Goal: Task Accomplishment & Management: Complete application form

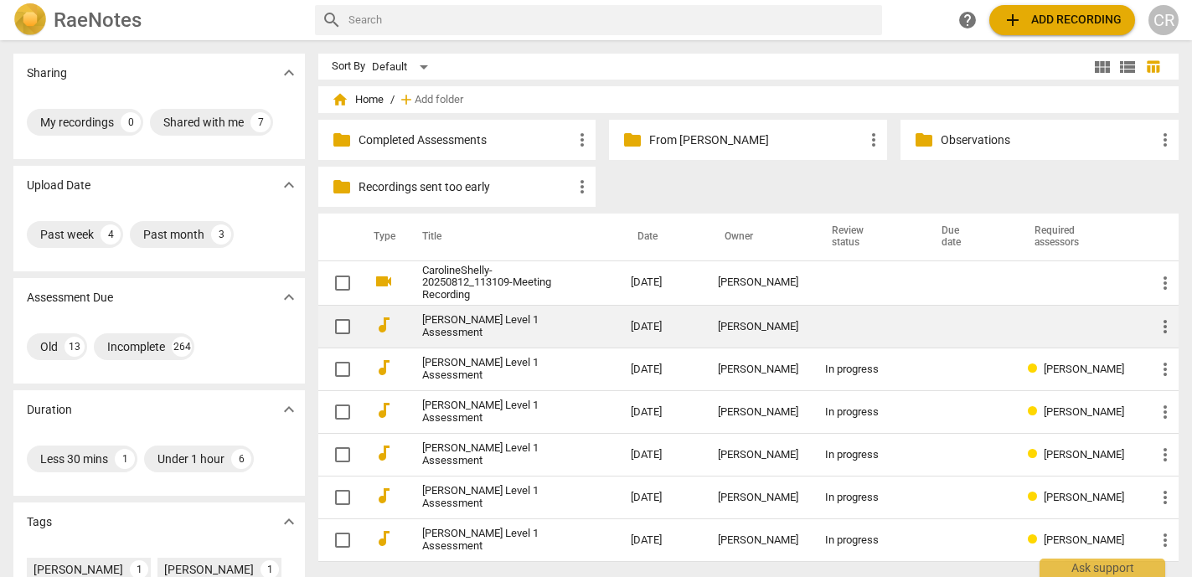
click at [473, 326] on link "[PERSON_NAME] Level 1 Assessment" at bounding box center [496, 326] width 148 height 25
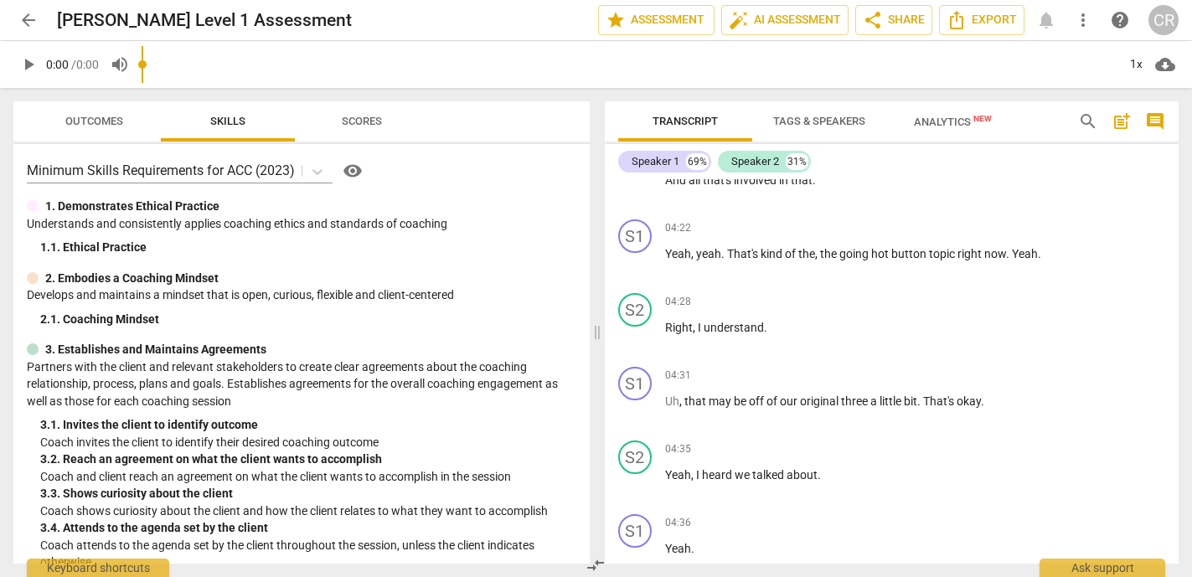
scroll to position [4050, 0]
click at [27, 23] on span "arrow_back" at bounding box center [28, 20] width 20 height 20
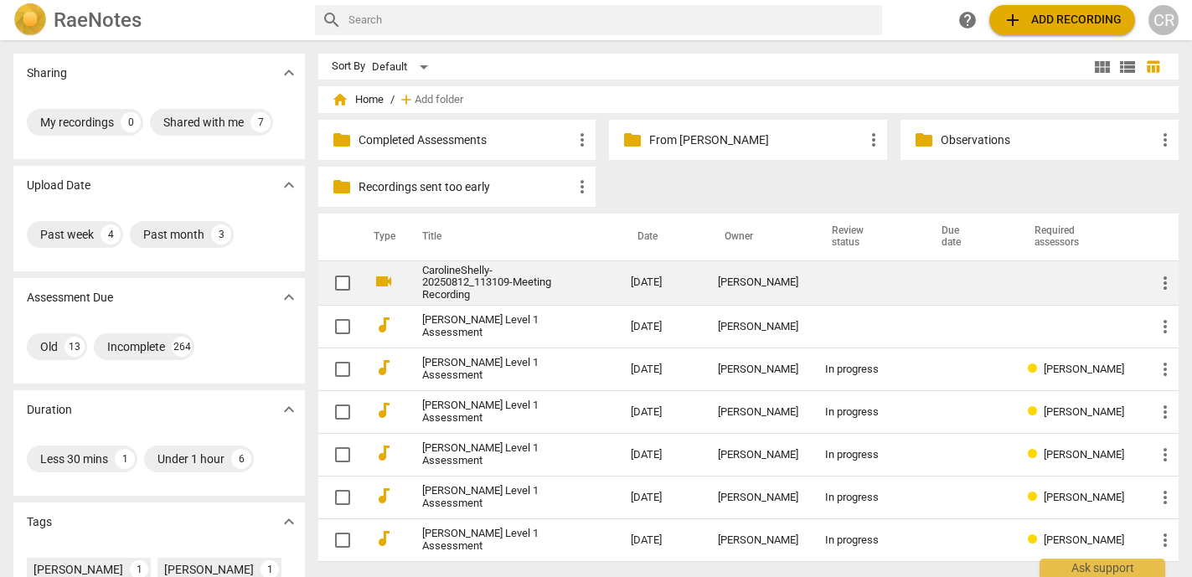
click at [512, 277] on link "CarolineShelly-20250812_113109-Meeting Recording" at bounding box center [496, 284] width 148 height 38
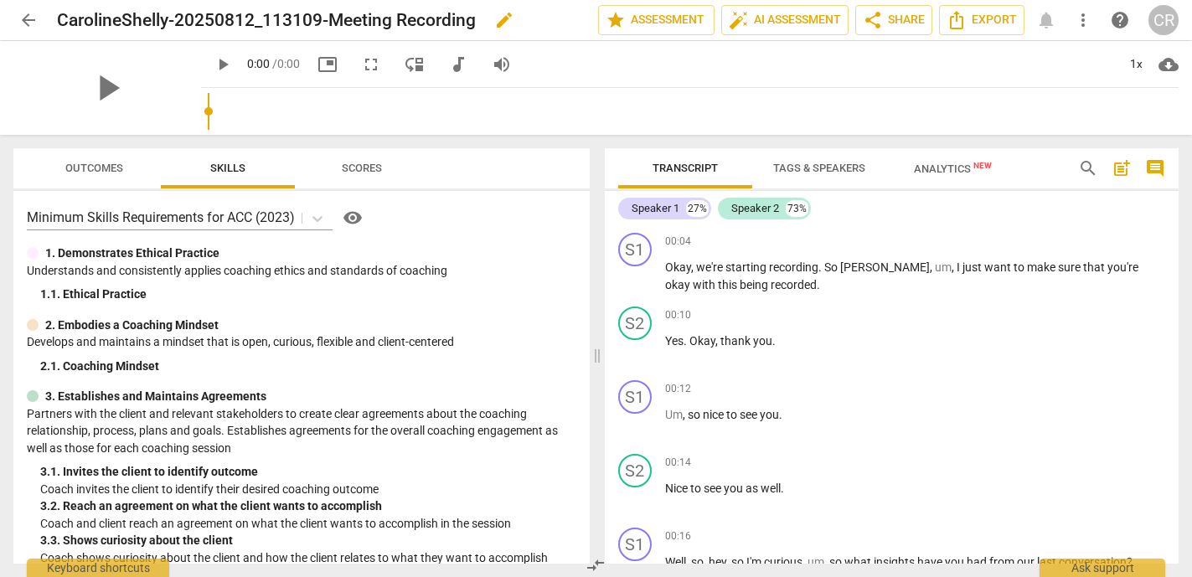
click at [394, 16] on h2 "CarolineShelly-20250812_113109-Meeting Recording" at bounding box center [266, 20] width 419 height 21
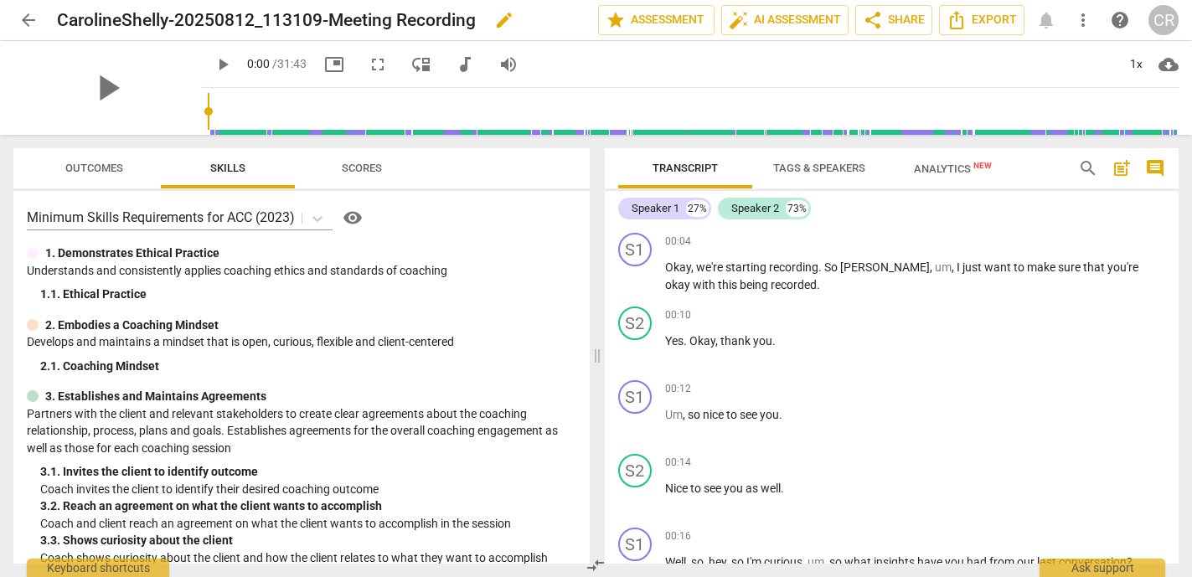
click at [394, 16] on h2 "CarolineShelly-20250812_113109-Meeting Recording" at bounding box center [266, 20] width 419 height 21
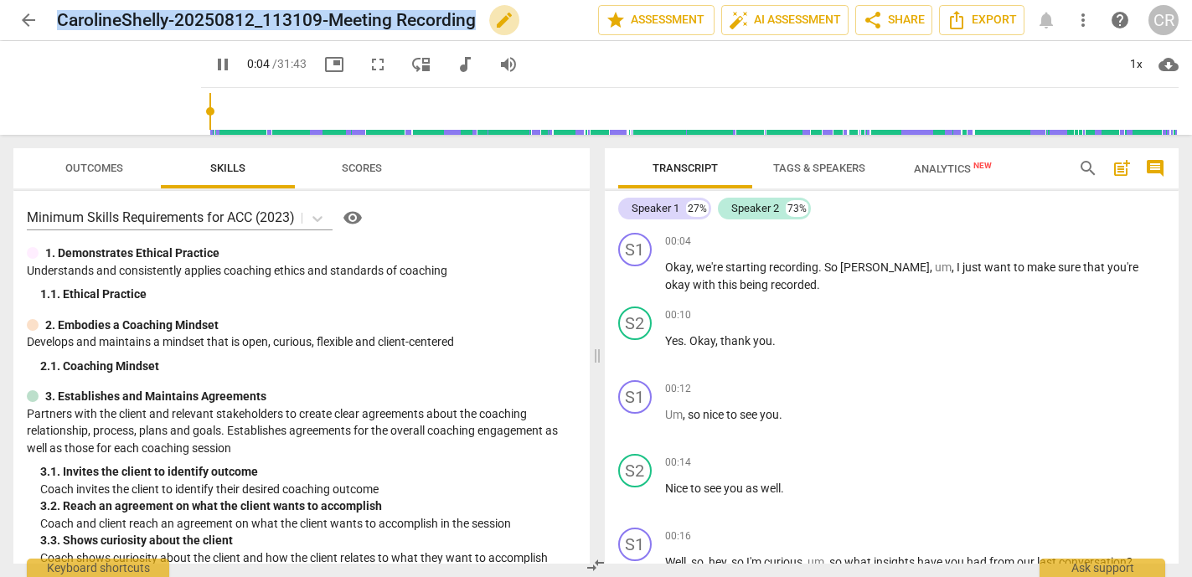
click at [501, 19] on span "edit" at bounding box center [504, 20] width 20 height 20
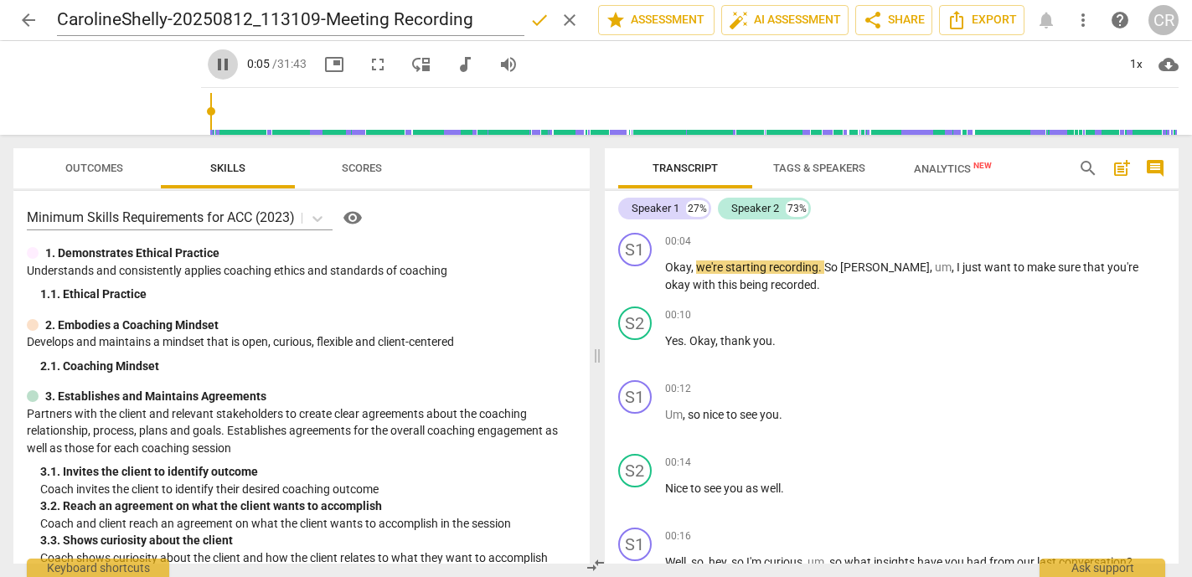
click at [213, 65] on span "pause" at bounding box center [223, 64] width 20 height 20
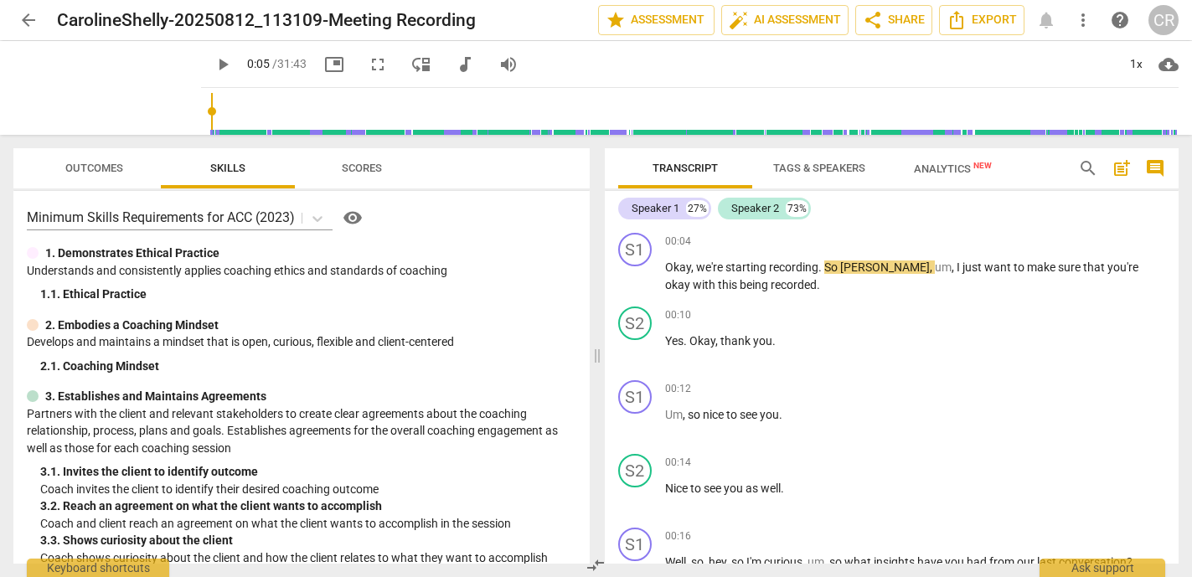
type input "6"
click at [191, 22] on h2 "CarolineShelly-20250812_113109-Meeting Recording" at bounding box center [266, 20] width 419 height 21
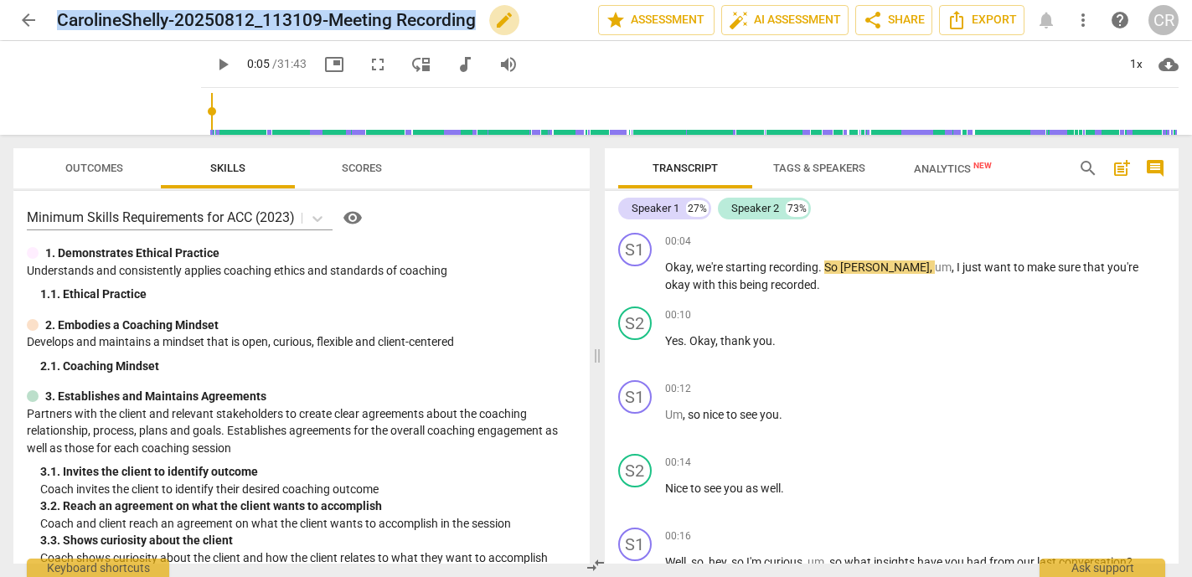
click at [507, 21] on span "edit" at bounding box center [504, 20] width 20 height 20
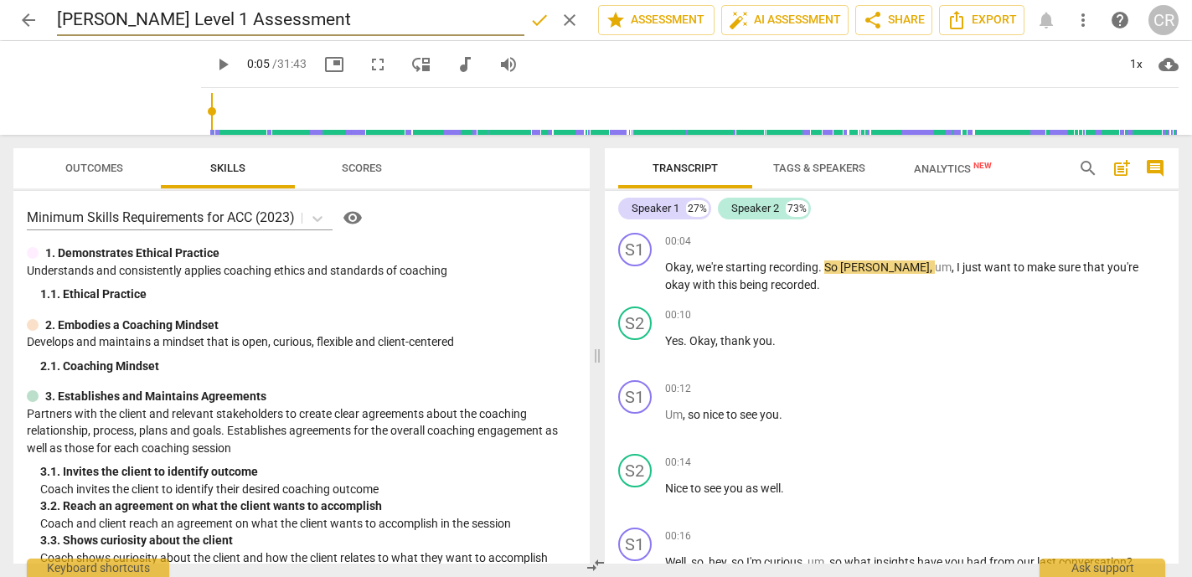
type input "[PERSON_NAME] Level 1 Assessment"
click at [529, 20] on span "done" at bounding box center [539, 20] width 20 height 20
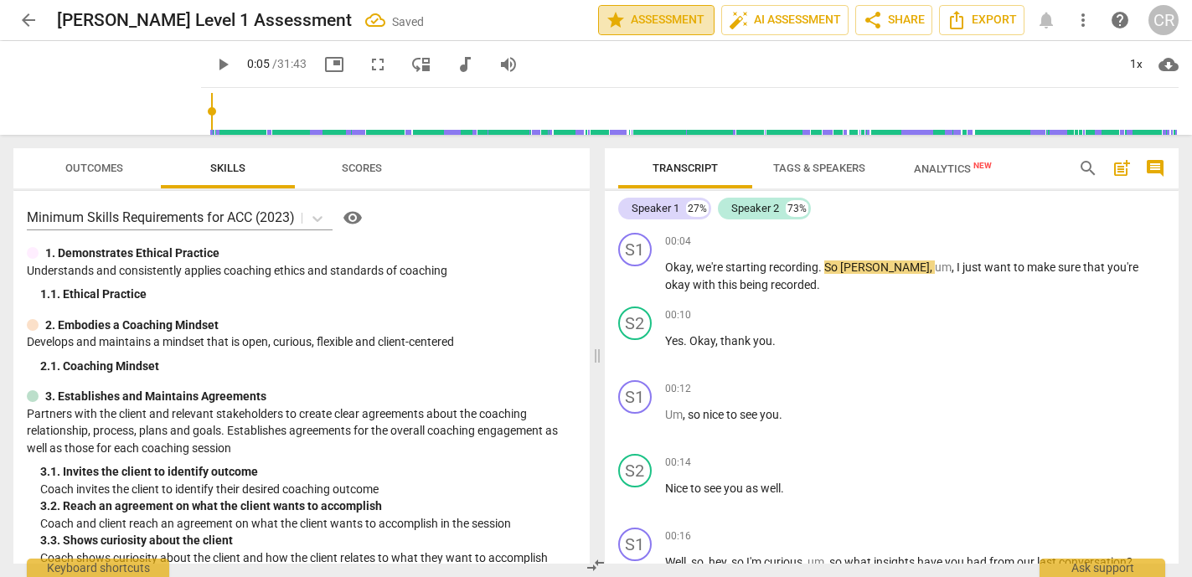
click at [656, 19] on span "star Assessment" at bounding box center [656, 20] width 101 height 20
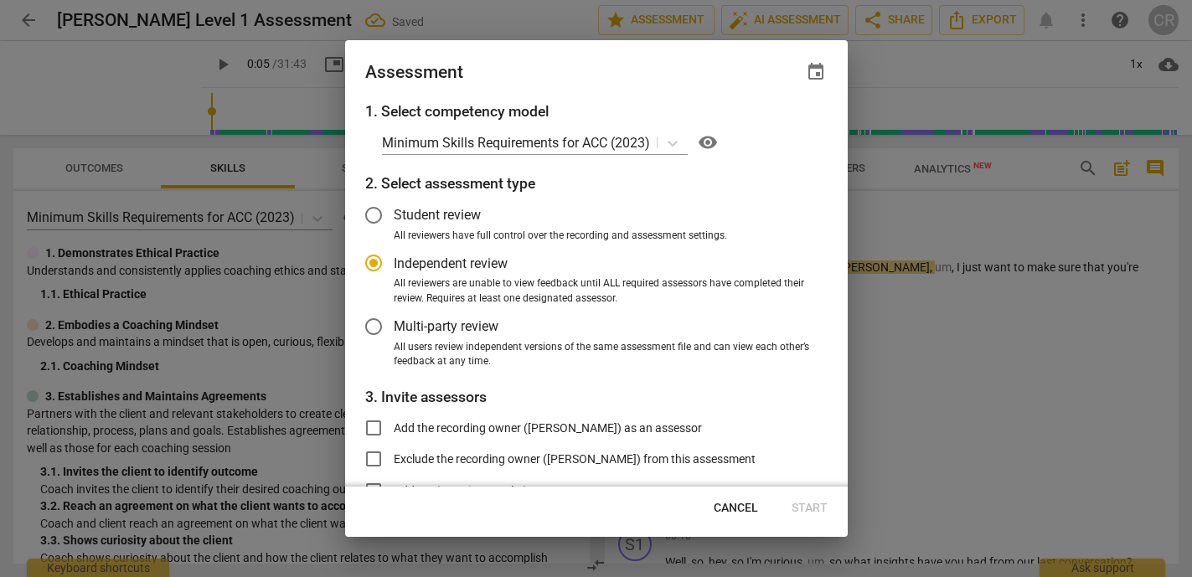
radio input "false"
click at [374, 456] on input "Exclude the recording owner ([PERSON_NAME]) from this assessment" at bounding box center [373, 459] width 40 height 40
checkbox input "true"
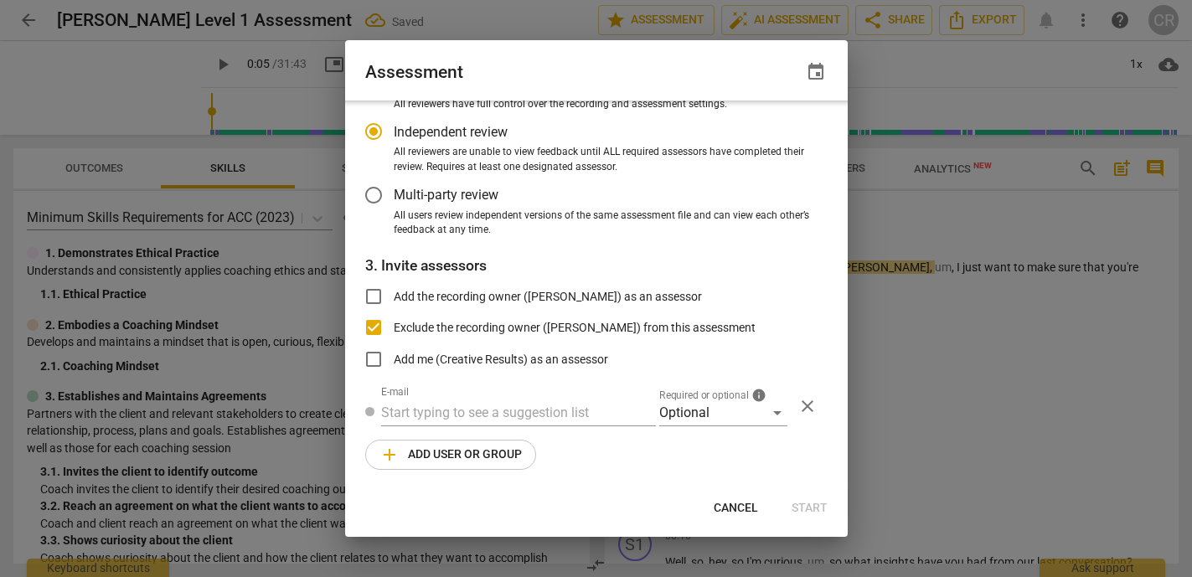
radio input "false"
click at [452, 404] on input "text" at bounding box center [518, 413] width 275 height 27
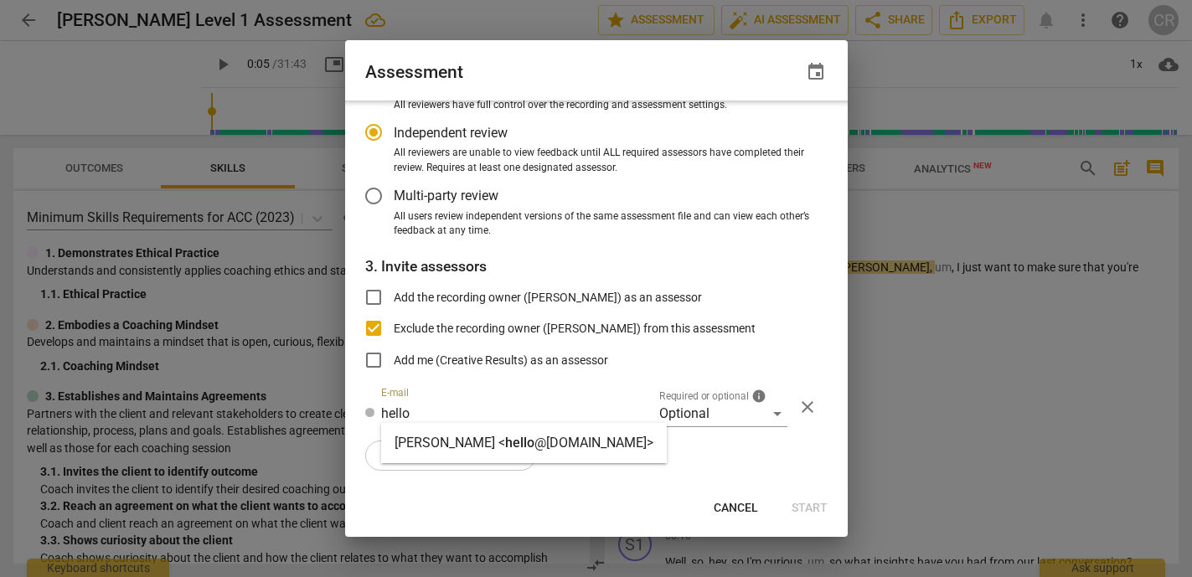
type input "hello"
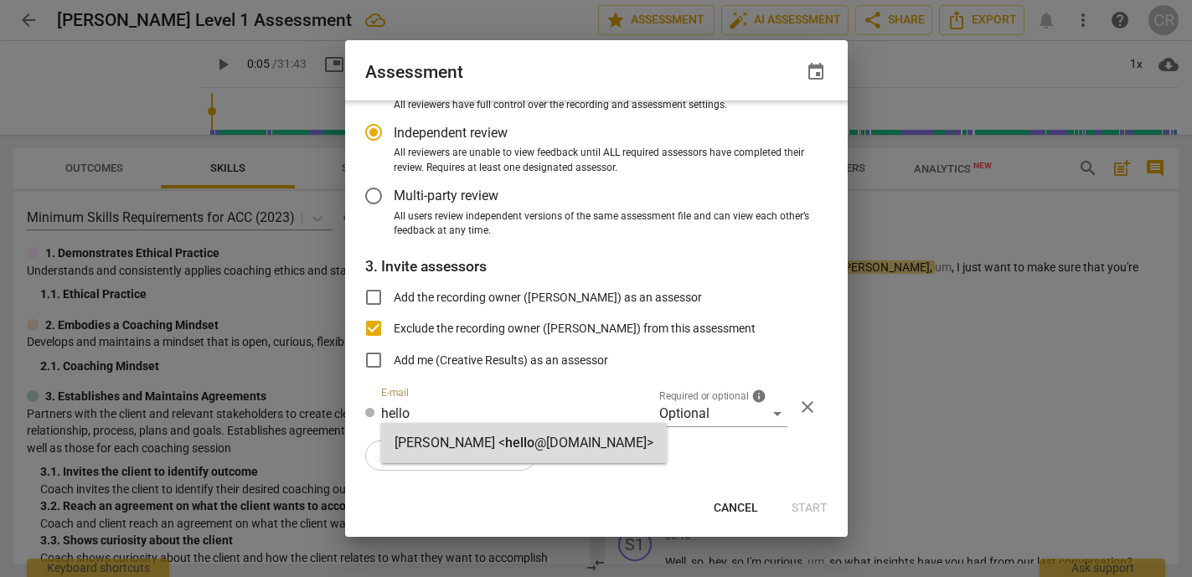
click at [466, 445] on strong "[PERSON_NAME] <" at bounding box center [449, 443] width 111 height 16
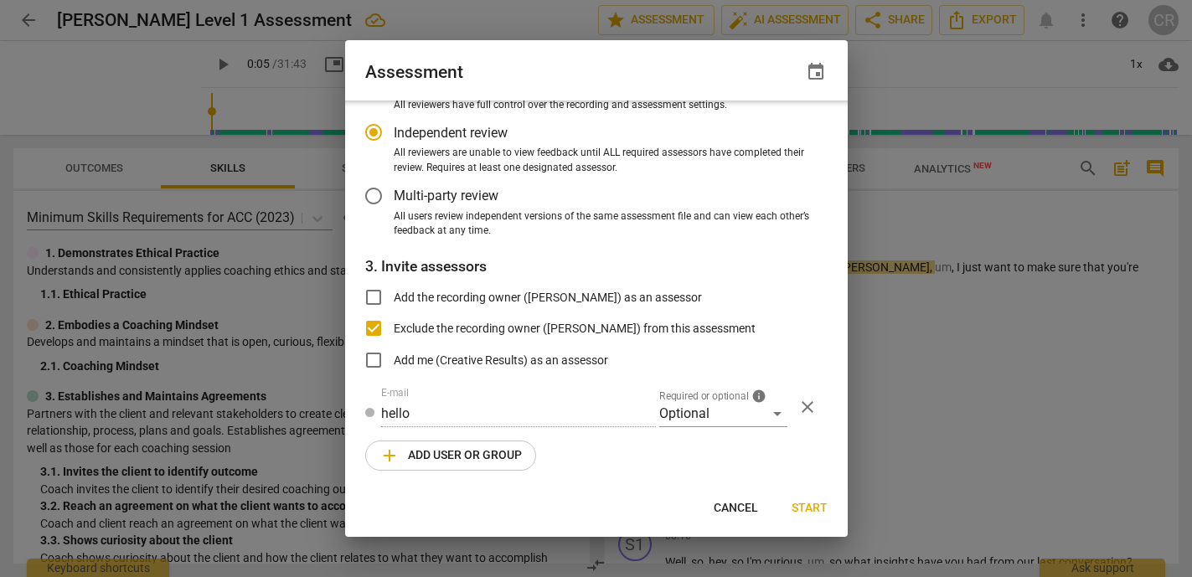
radio input "false"
type input "[PERSON_NAME] <[EMAIL_ADDRESS][DOMAIN_NAME]>"
click at [685, 406] on div "Optional" at bounding box center [723, 413] width 128 height 27
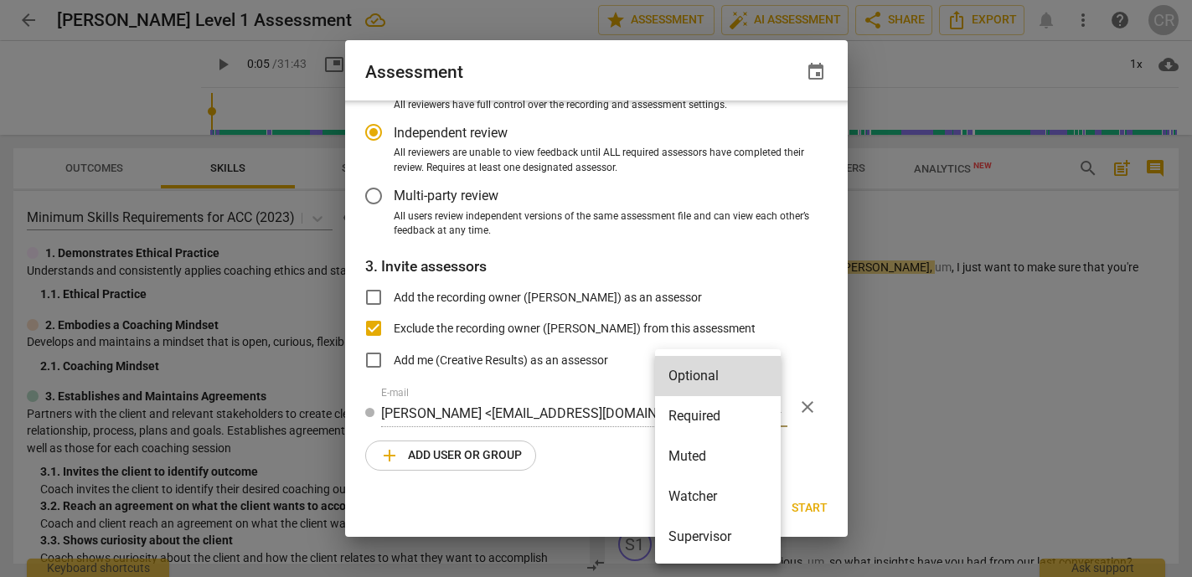
click at [688, 425] on li "Required" at bounding box center [718, 416] width 126 height 40
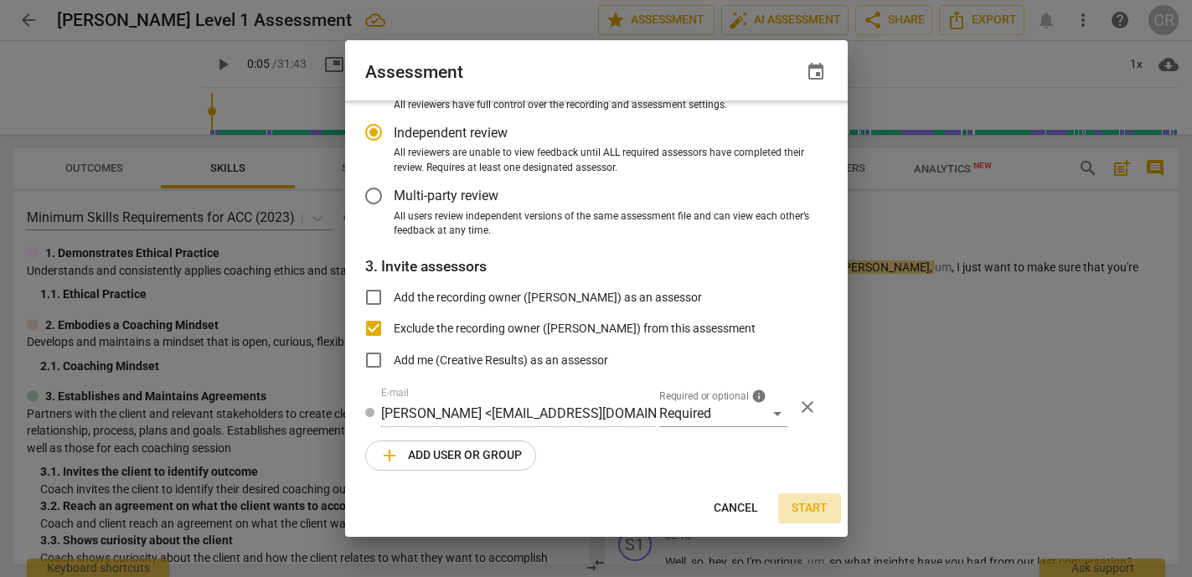
click at [808, 508] on span "Start" at bounding box center [809, 508] width 36 height 17
radio input "false"
type input "Creative Results <[EMAIL_ADDRESS][DOMAIN_NAME]>"
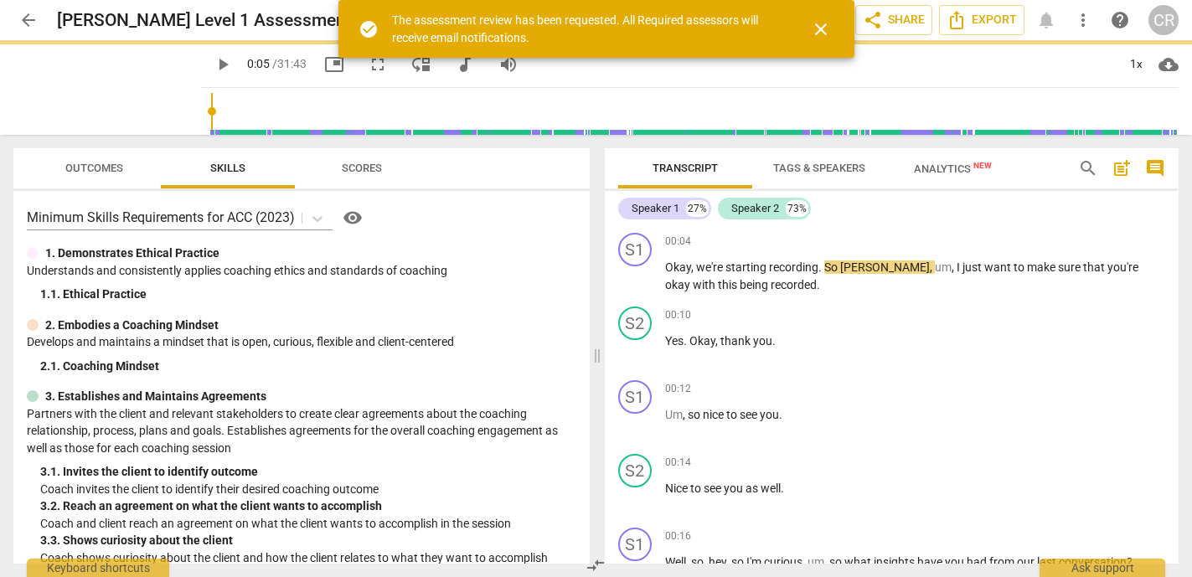
radio input "false"
type input "6"
